Goal: Task Accomplishment & Management: Use online tool/utility

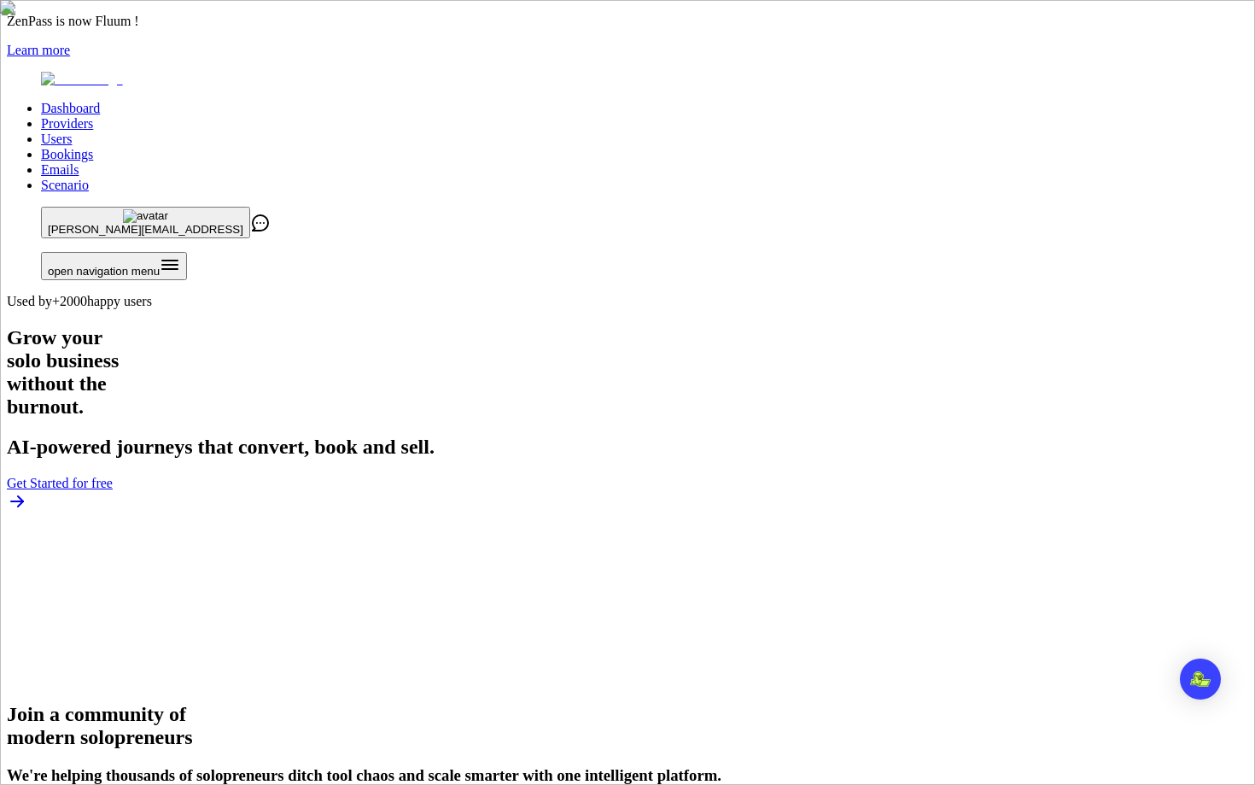
click at [72, 131] on link "Users" at bounding box center [56, 138] width 31 height 15
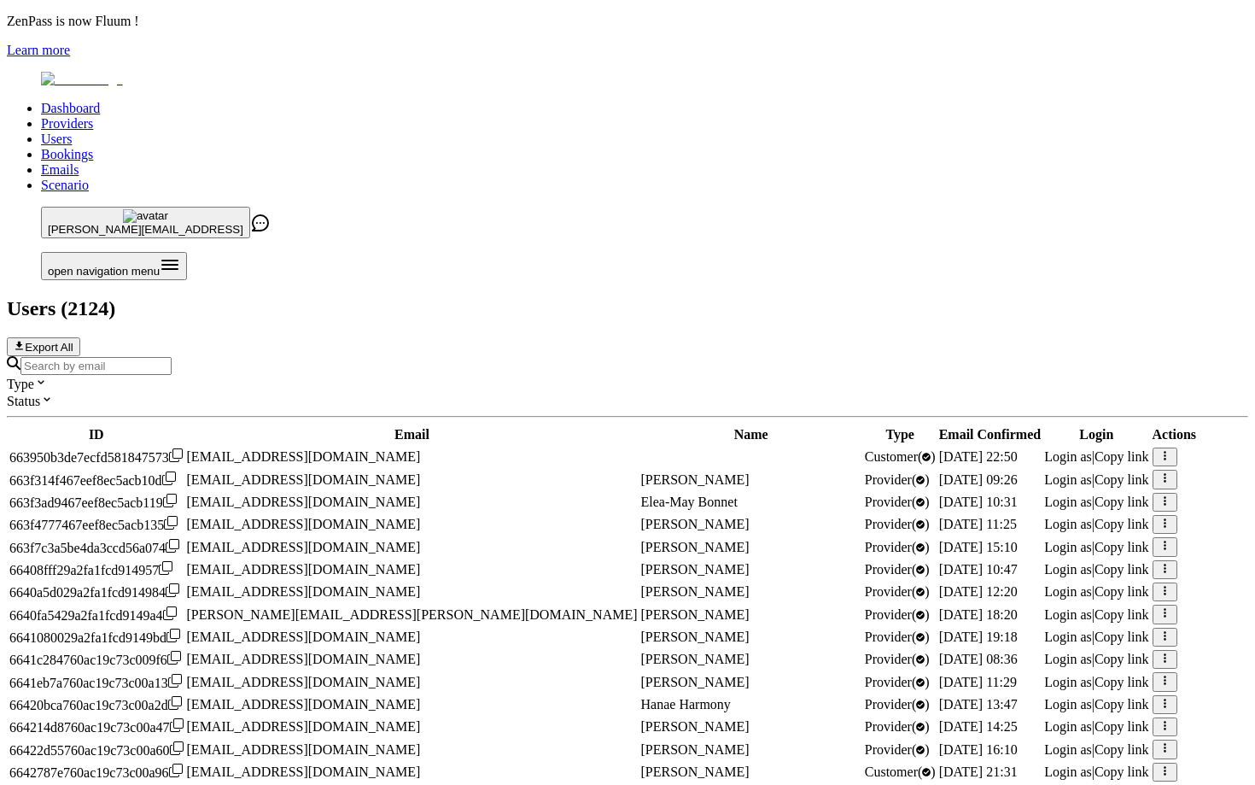
click at [614, 356] on div at bounding box center [627, 365] width 1241 height 19
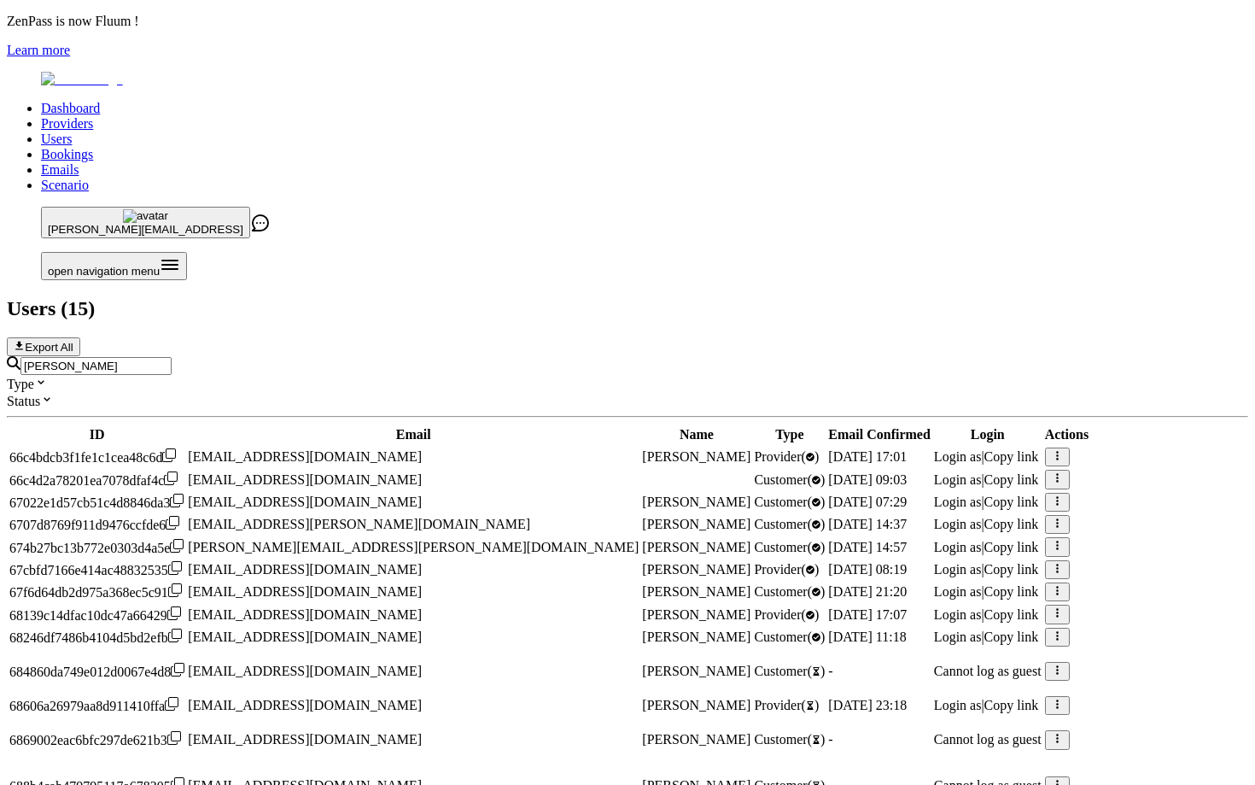
scroll to position [244, 0]
click at [934, 607] on span "Login as" at bounding box center [958, 614] width 48 height 15
click at [509, 356] on div "rebecca Type Status" at bounding box center [627, 382] width 1241 height 53
click at [172, 357] on input "rebecca" at bounding box center [95, 366] width 151 height 18
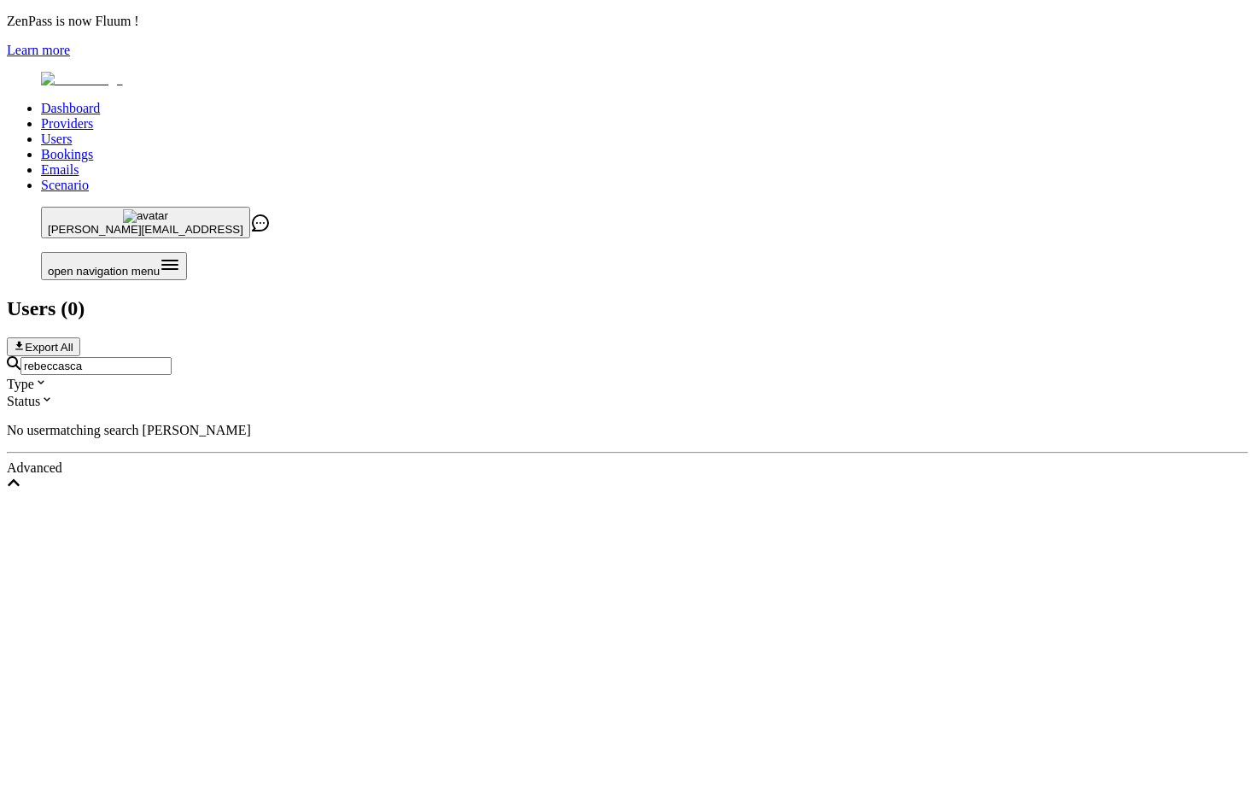
click at [172, 357] on input "rebeccasca" at bounding box center [95, 366] width 151 height 18
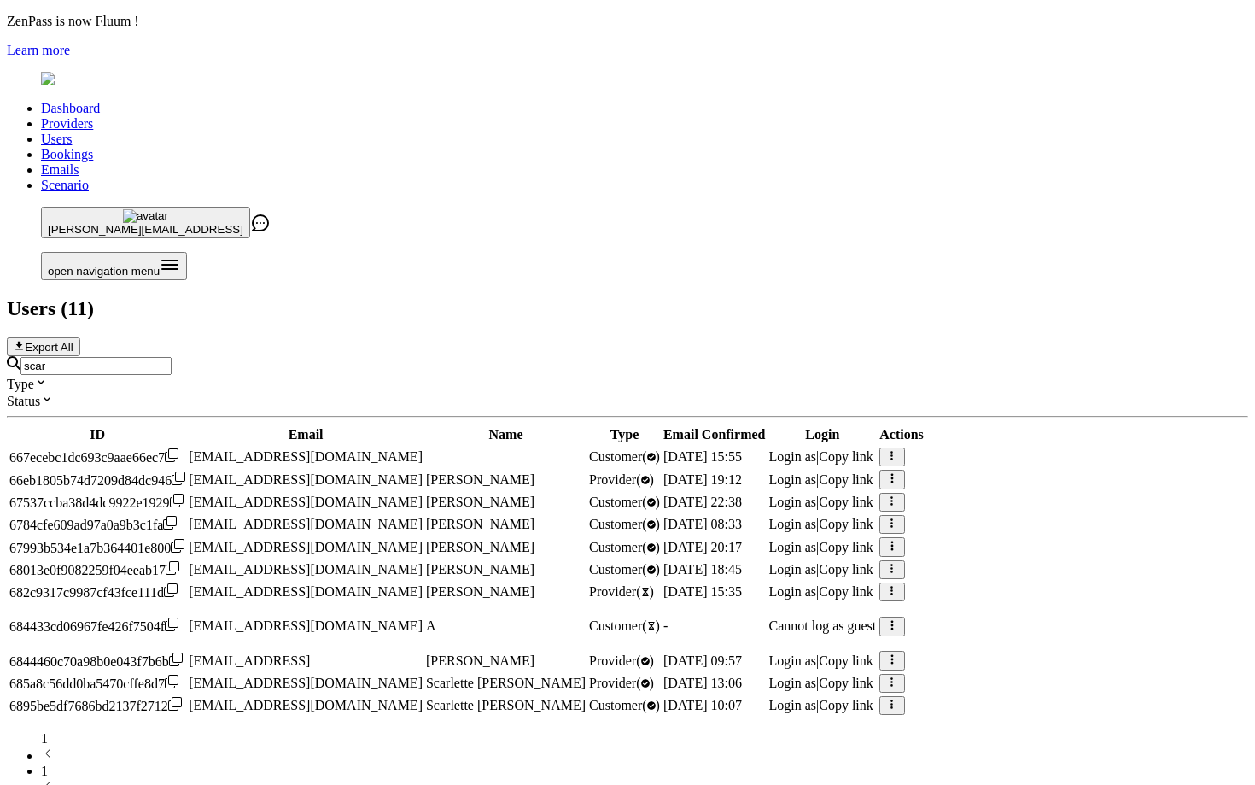
scroll to position [179, 0]
type input "scar"
click at [816, 653] on span "Login as" at bounding box center [792, 660] width 48 height 15
click at [172, 357] on input "scar" at bounding box center [95, 366] width 151 height 18
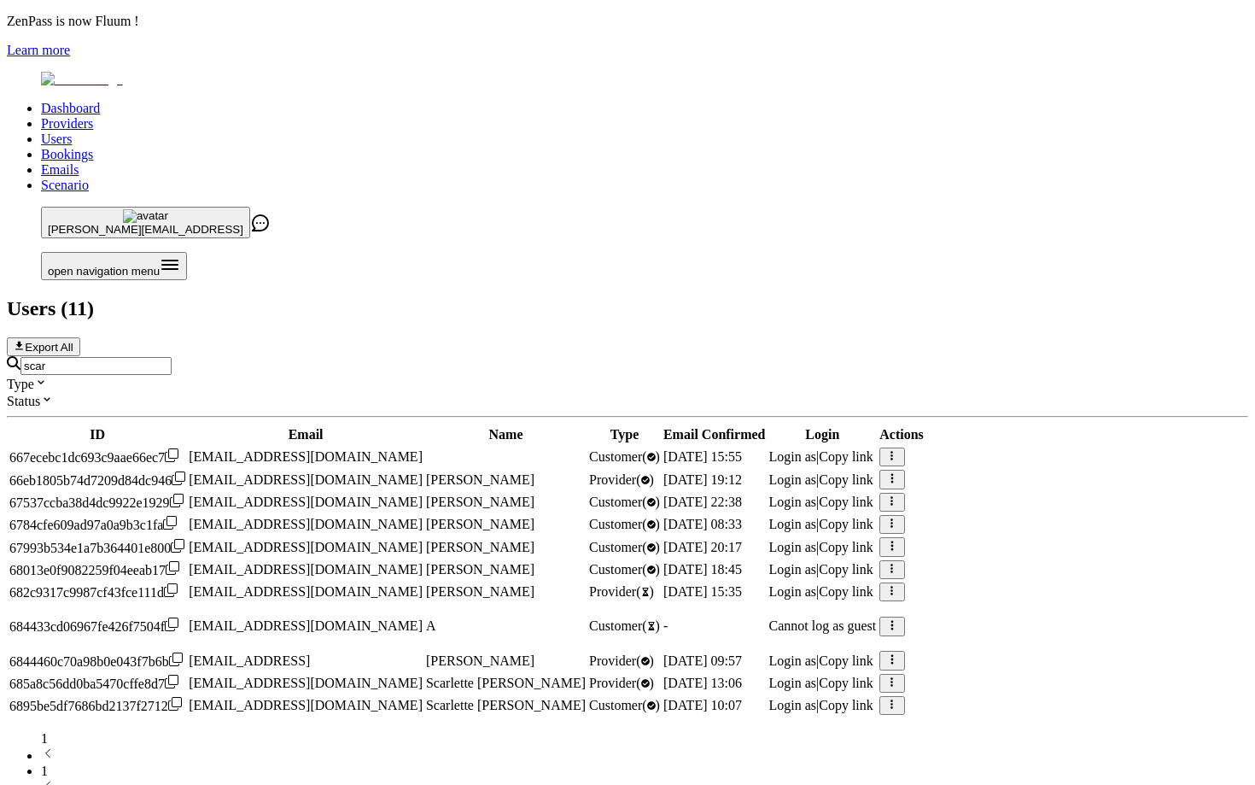
click at [172, 357] on input "scar" at bounding box center [95, 366] width 151 height 18
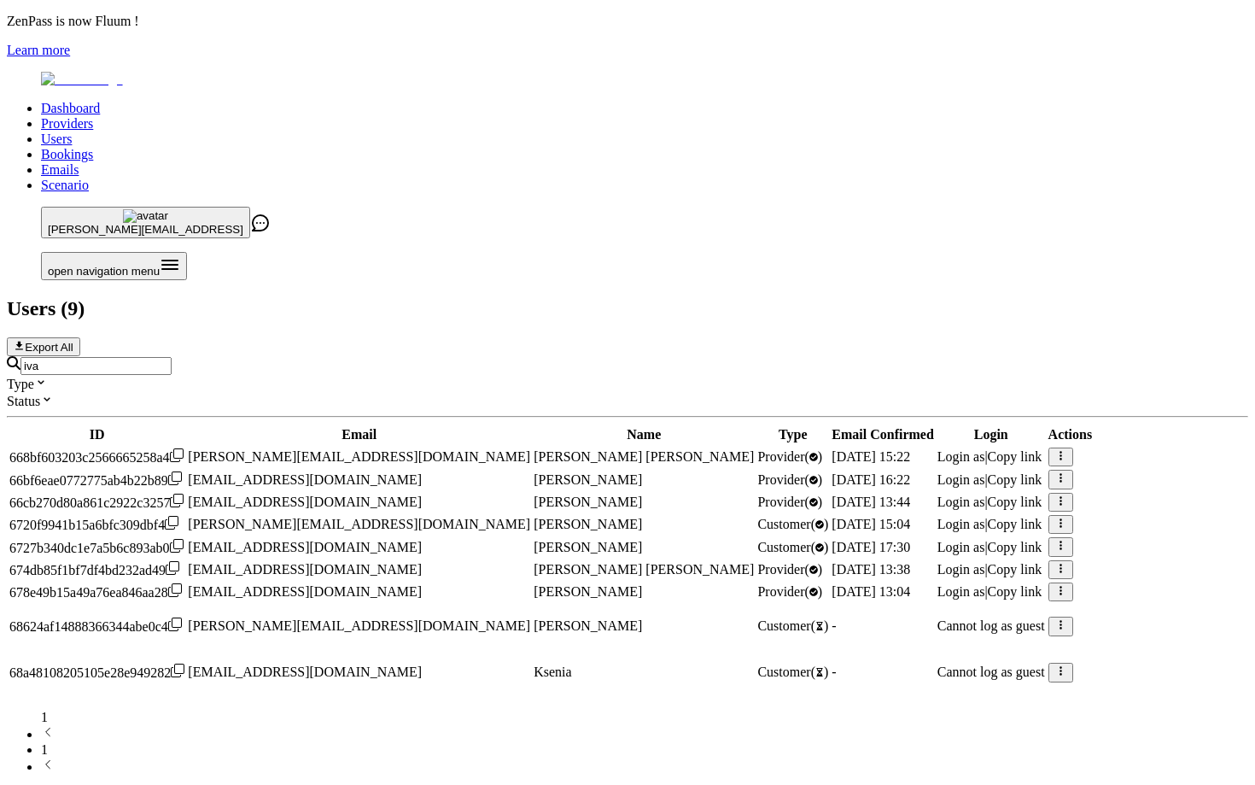
scroll to position [33, 0]
type input "iva"
click at [937, 584] on span "Login as" at bounding box center [961, 591] width 48 height 15
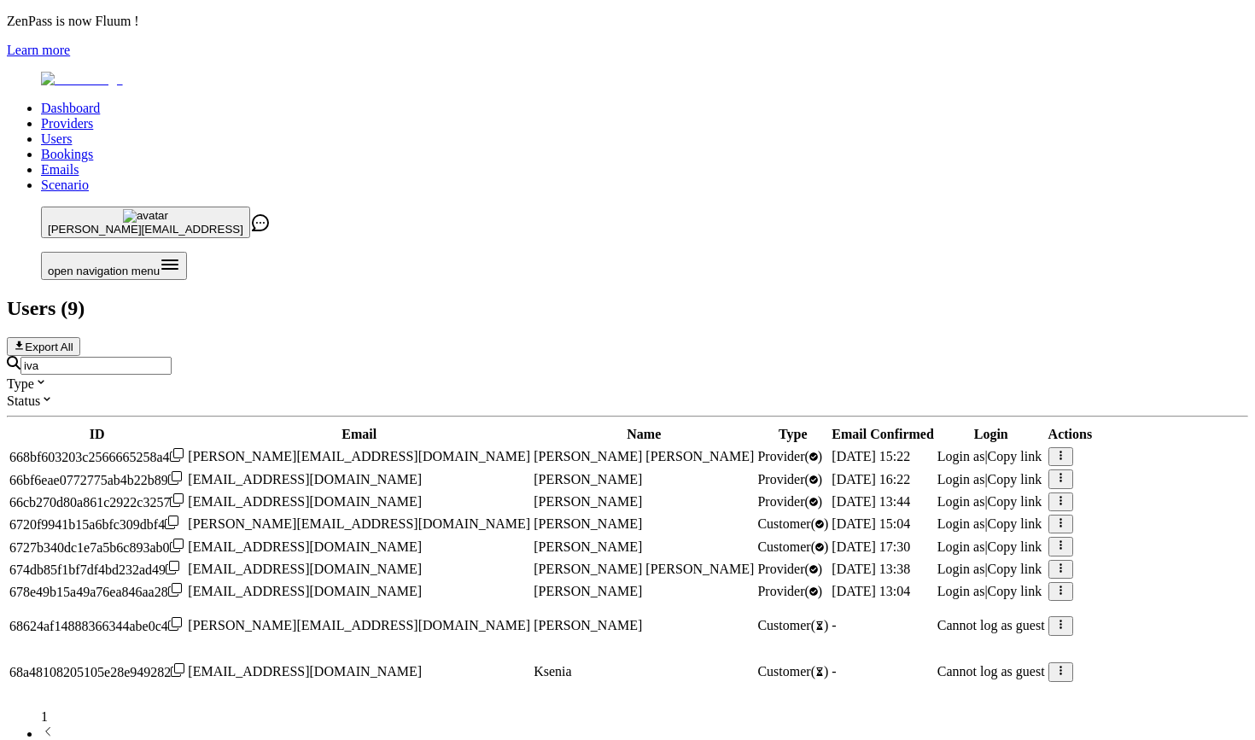
scroll to position [33, 0]
click at [172, 357] on input "iva" at bounding box center [95, 366] width 151 height 18
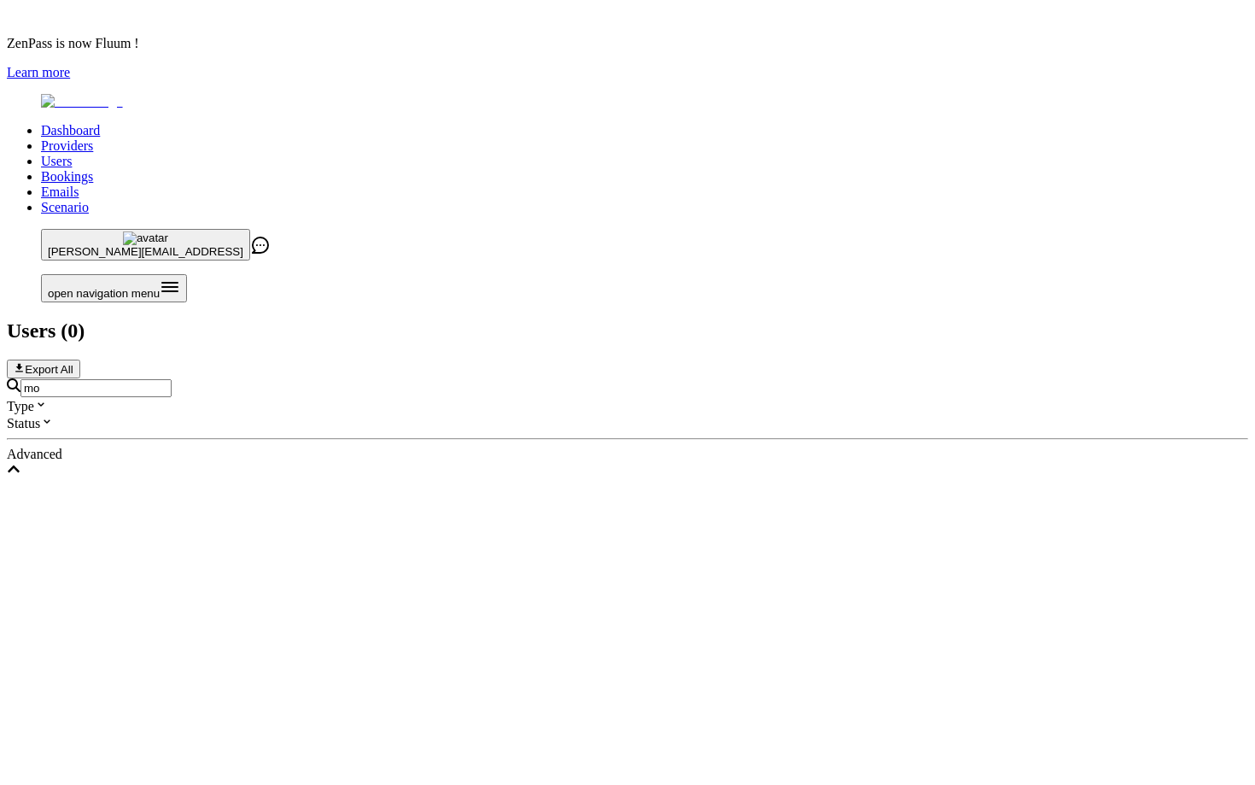
scroll to position [0, 0]
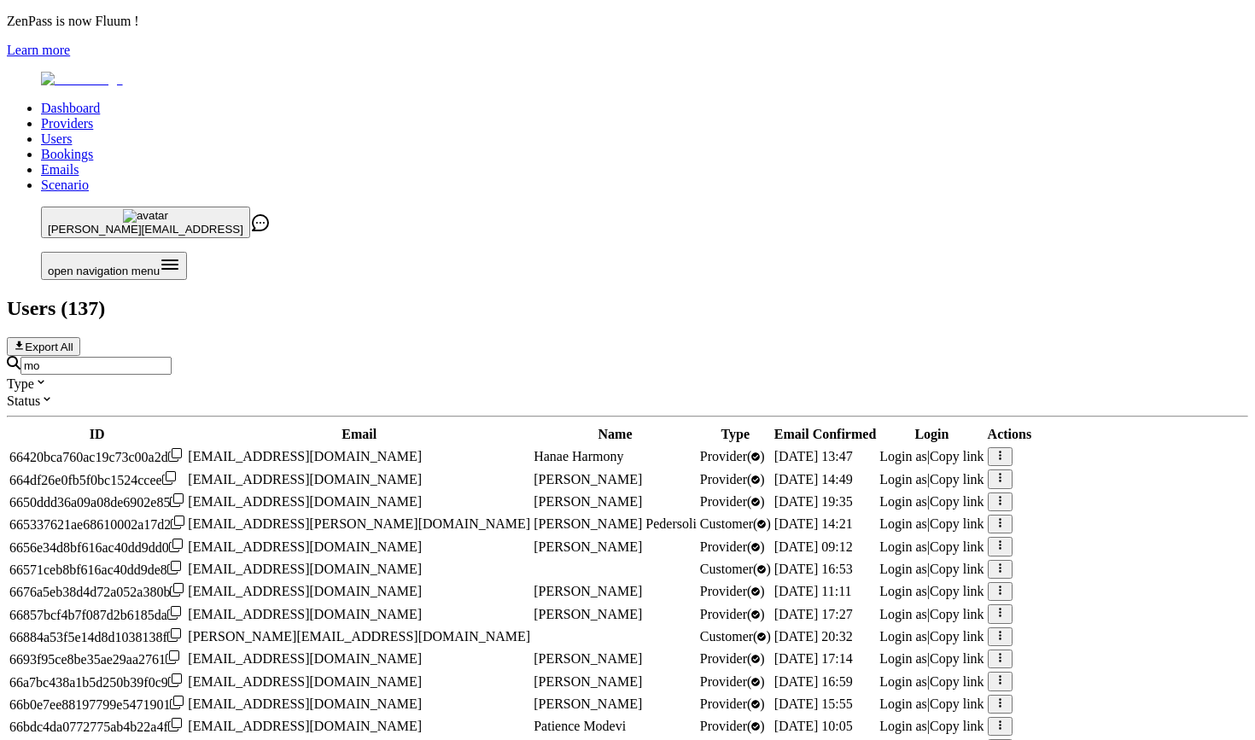
type input "m"
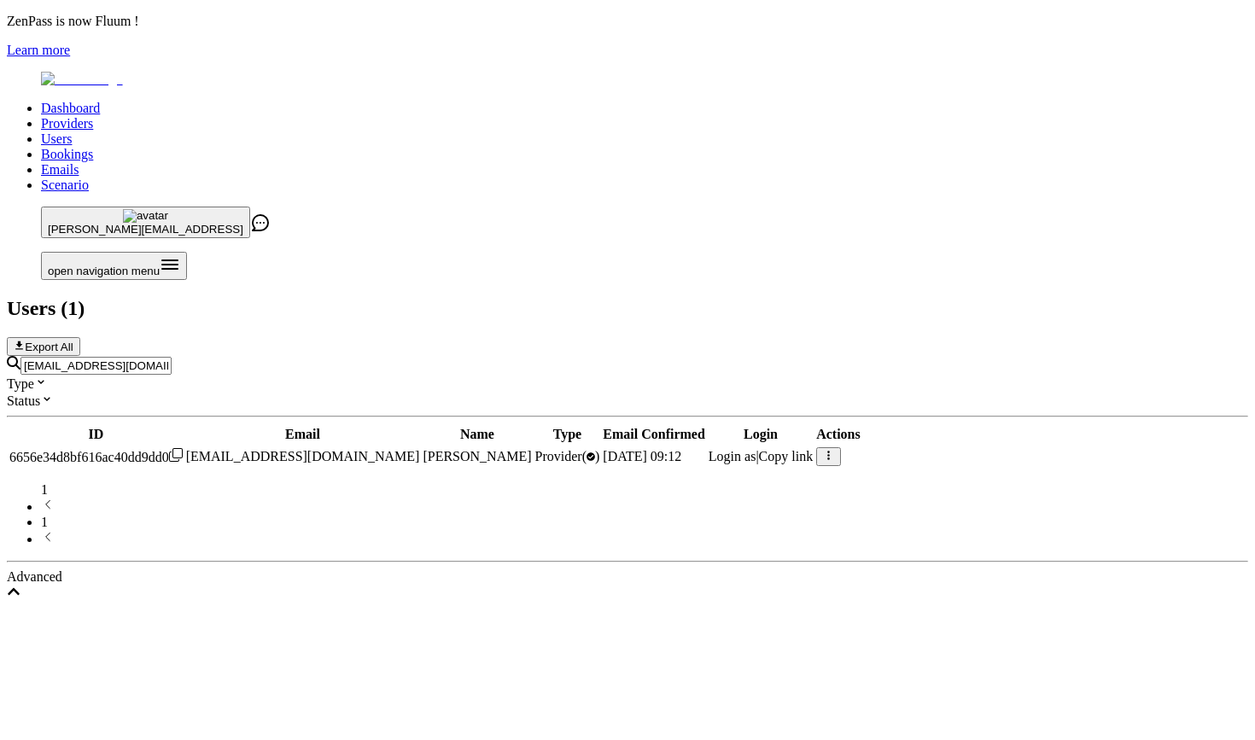
click at [391, 356] on div "[EMAIL_ADDRESS][DOMAIN_NAME]" at bounding box center [627, 365] width 1241 height 19
click at [172, 357] on input "[EMAIL_ADDRESS][DOMAIN_NAME]" at bounding box center [95, 366] width 151 height 18
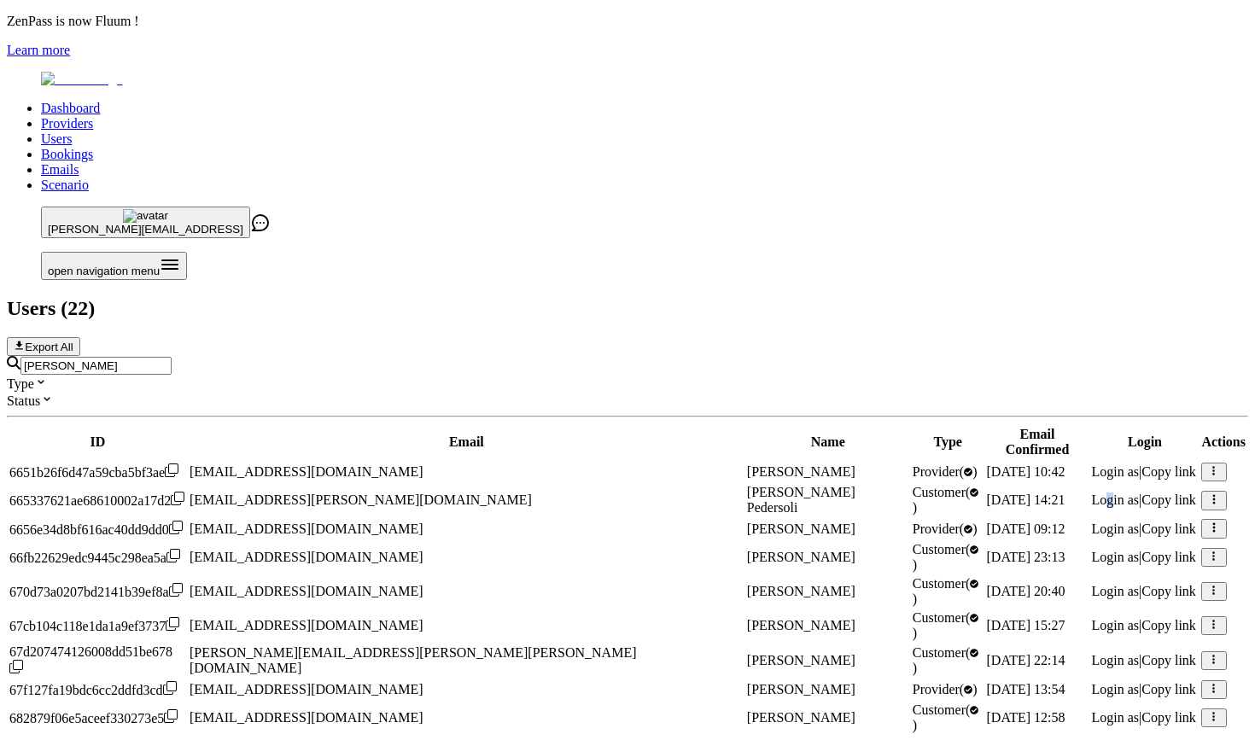
click at [1092, 493] on span "Login as" at bounding box center [1116, 500] width 48 height 15
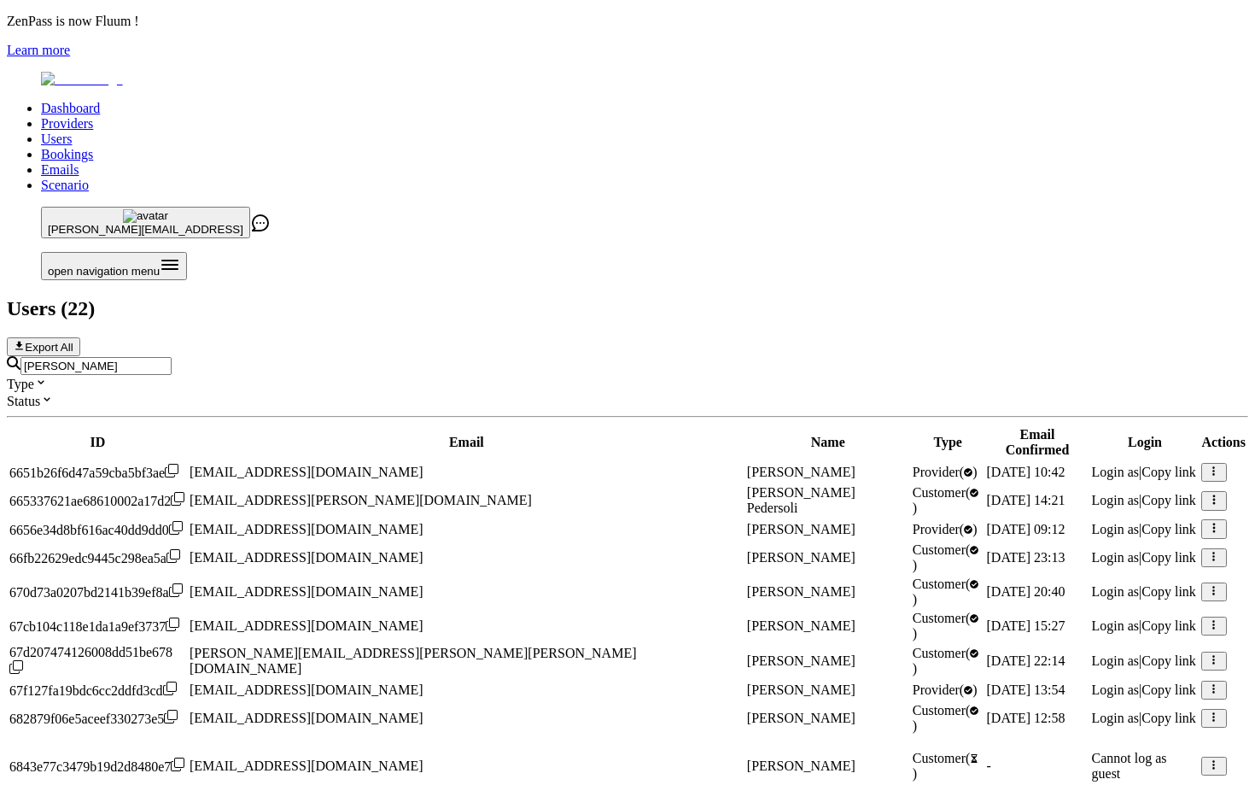
click at [172, 357] on input "[PERSON_NAME]" at bounding box center [95, 366] width 151 height 18
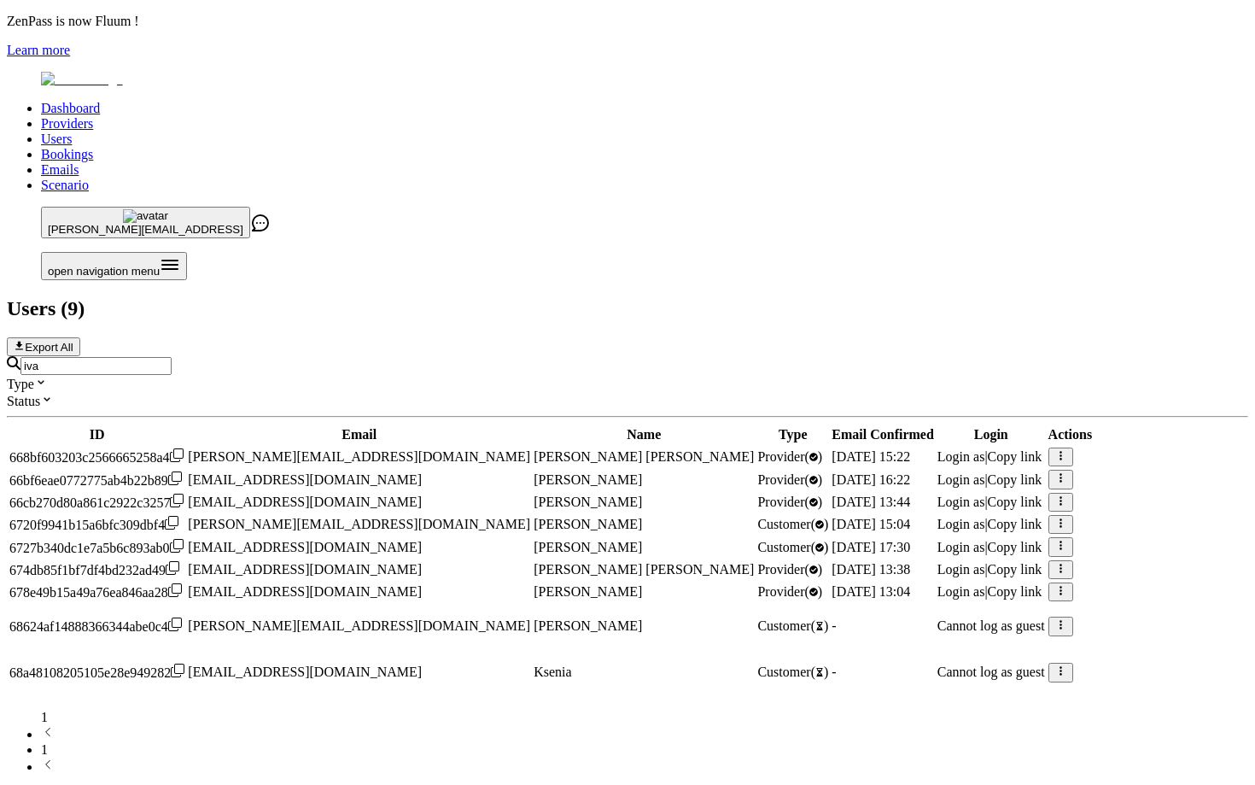
type input "iva"
click at [937, 594] on span "Login as" at bounding box center [961, 591] width 48 height 15
